Goal: Transaction & Acquisition: Book appointment/travel/reservation

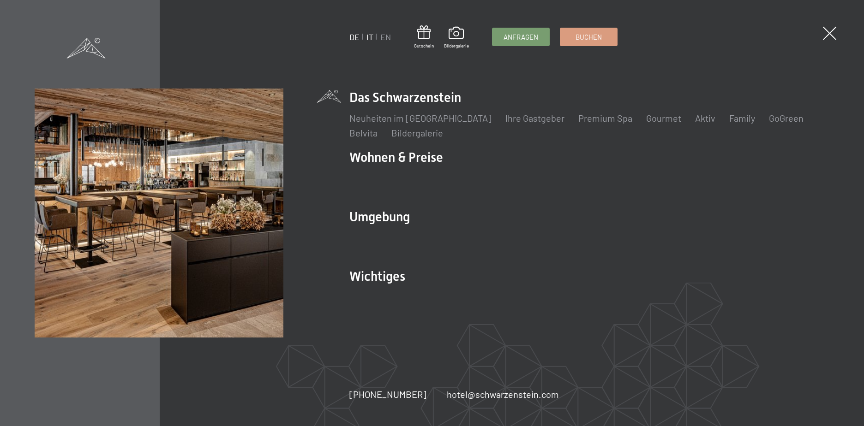
click at [371, 38] on link "IT" at bounding box center [369, 37] width 7 height 10
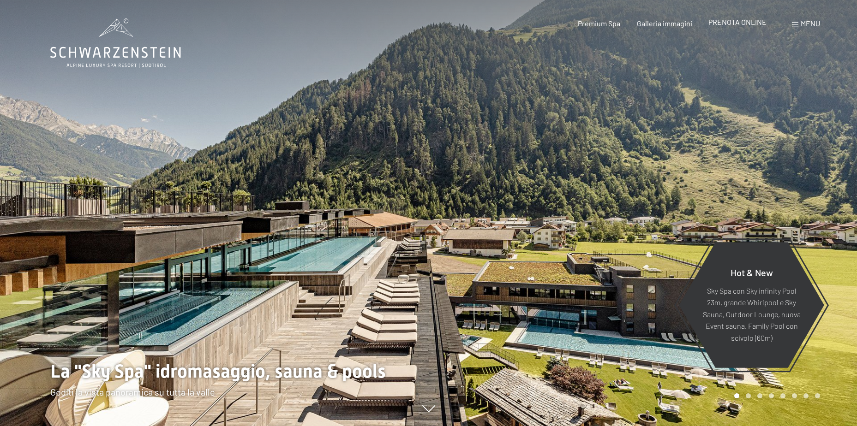
click at [738, 24] on span "PRENOTA ONLINE" at bounding box center [737, 22] width 58 height 9
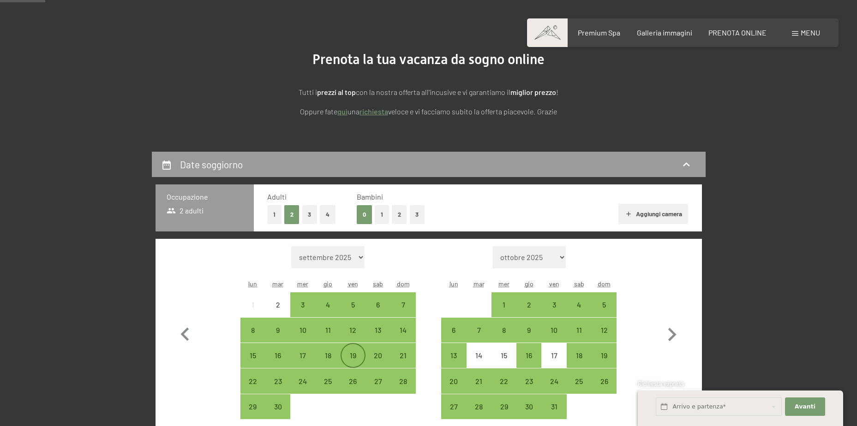
scroll to position [185, 0]
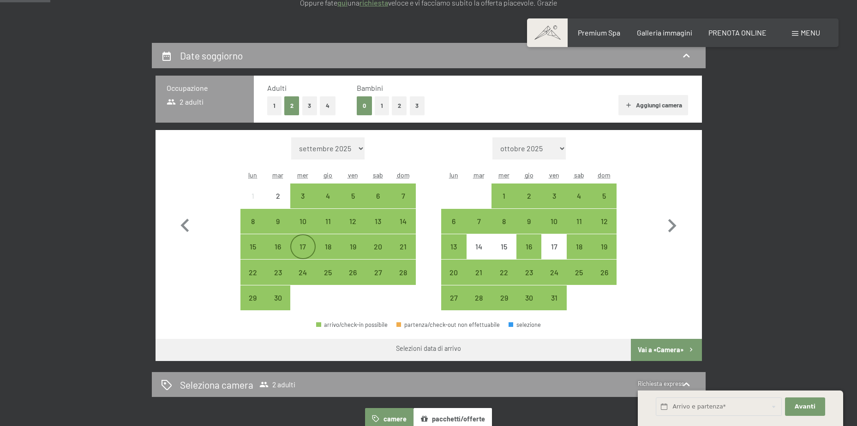
click at [304, 247] on div "17" at bounding box center [302, 254] width 23 height 23
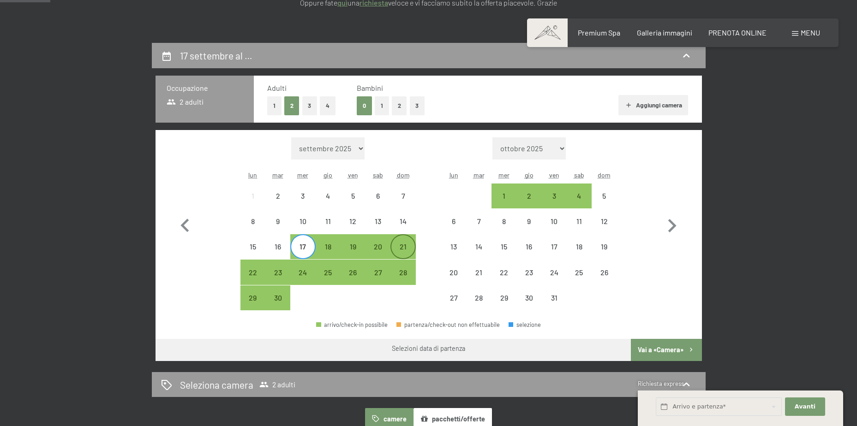
click at [404, 250] on div "21" at bounding box center [402, 254] width 23 height 23
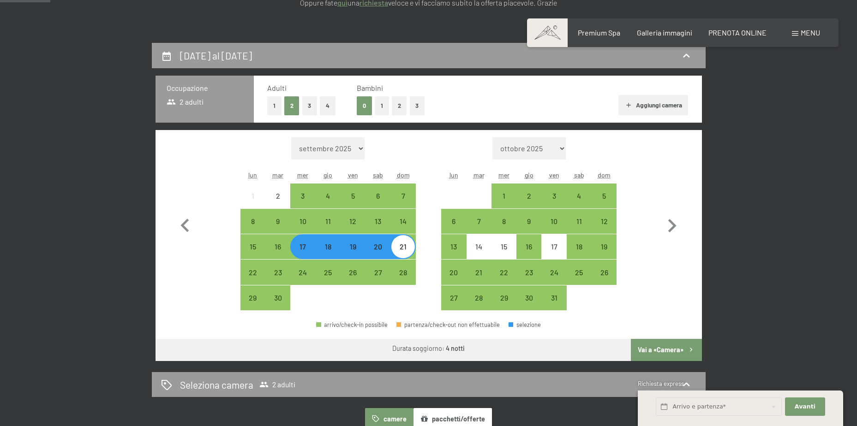
click at [660, 348] on button "Vai a «Camera»" at bounding box center [666, 350] width 71 height 22
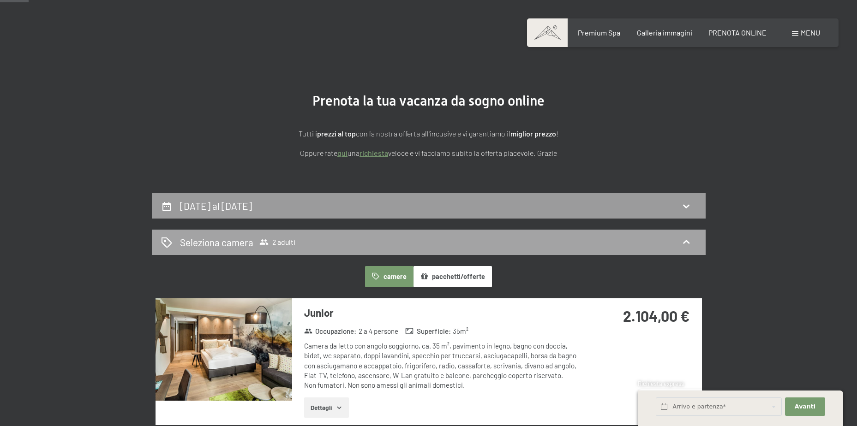
scroll to position [138, 0]
